Goal: Information Seeking & Learning: Learn about a topic

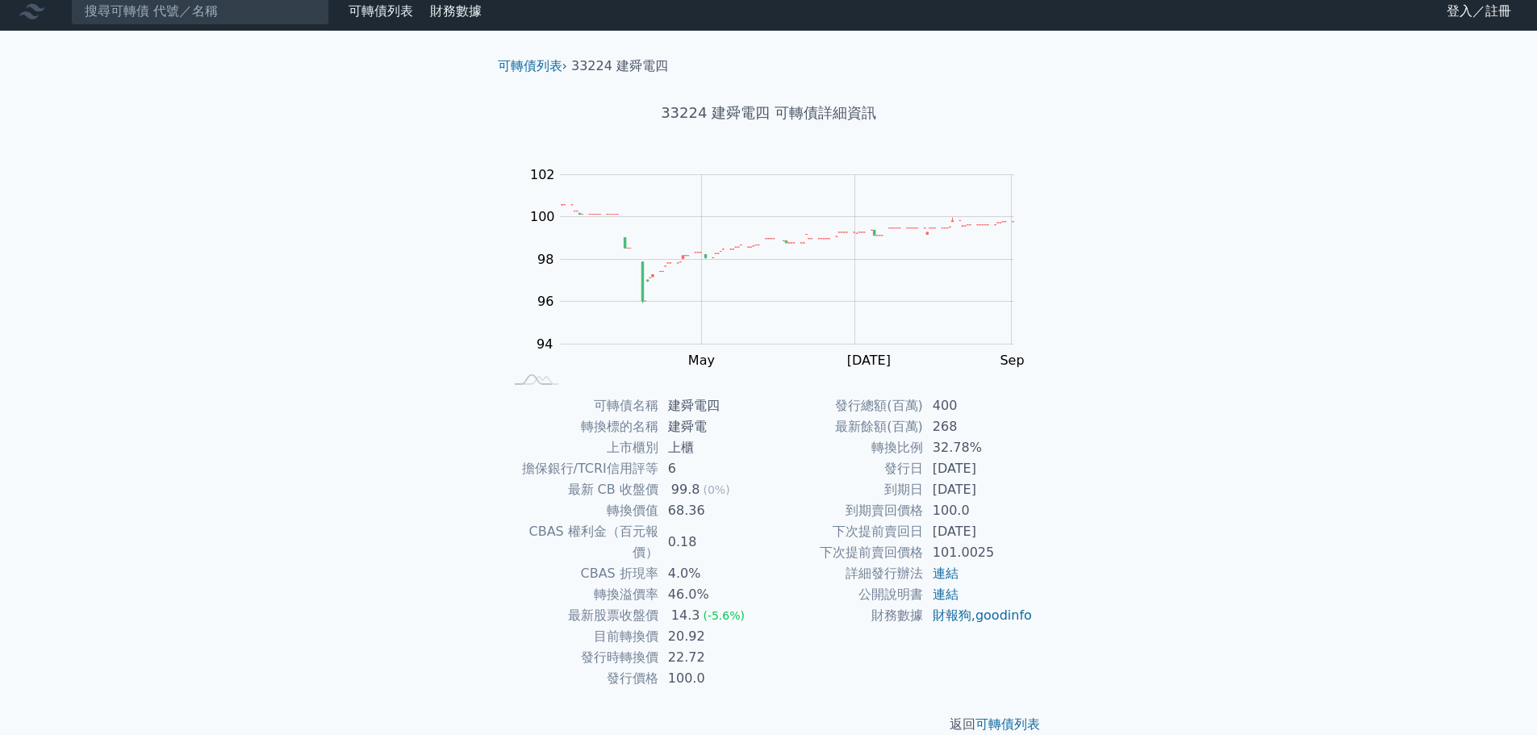
scroll to position [12, 0]
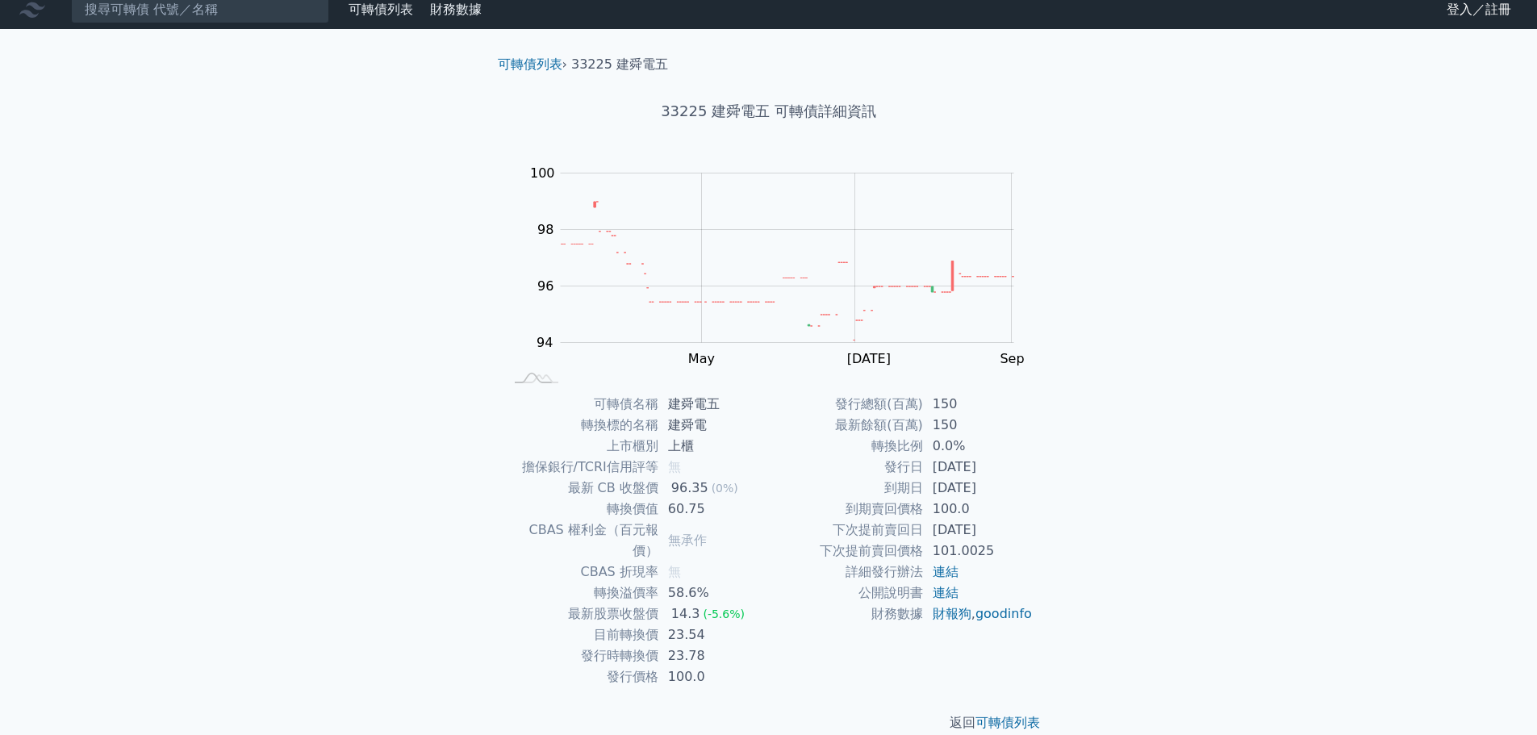
scroll to position [12, 0]
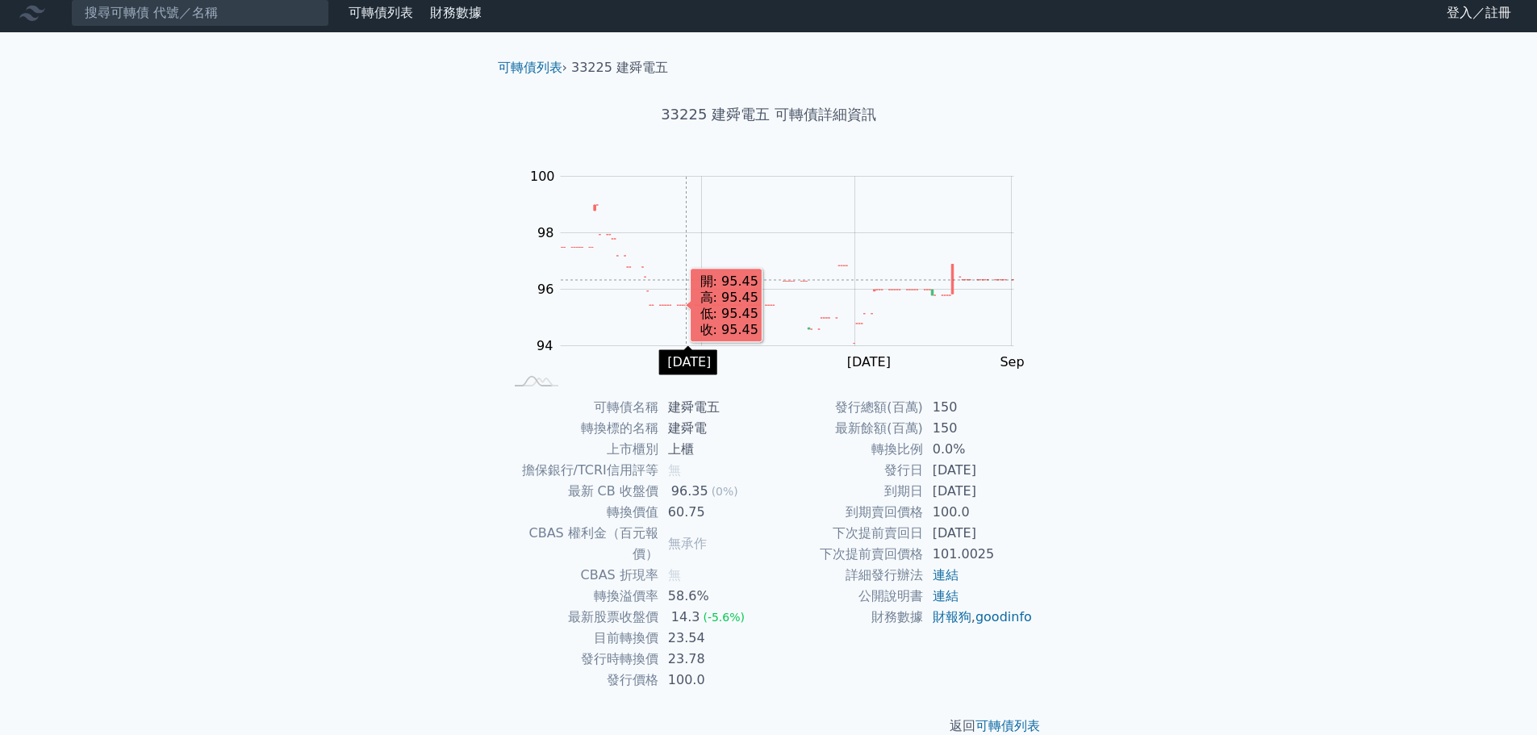
scroll to position [12, 0]
